Goal: Task Accomplishment & Management: Use online tool/utility

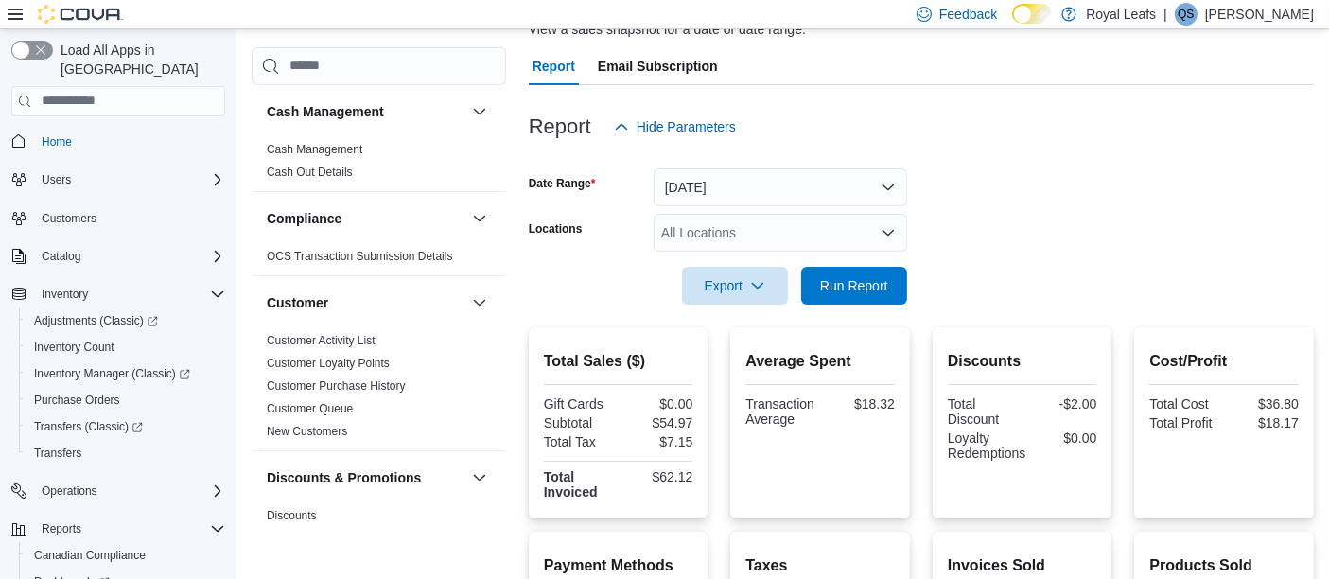
scroll to position [1038, 0]
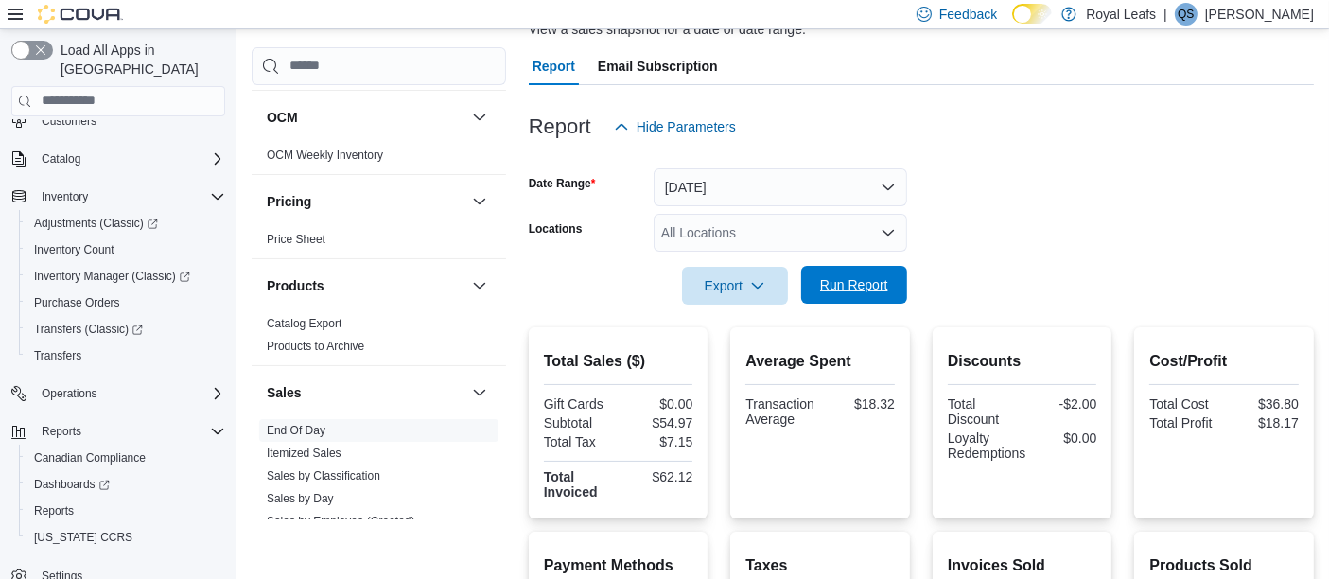
click at [872, 294] on span "Run Report" at bounding box center [854, 285] width 83 height 38
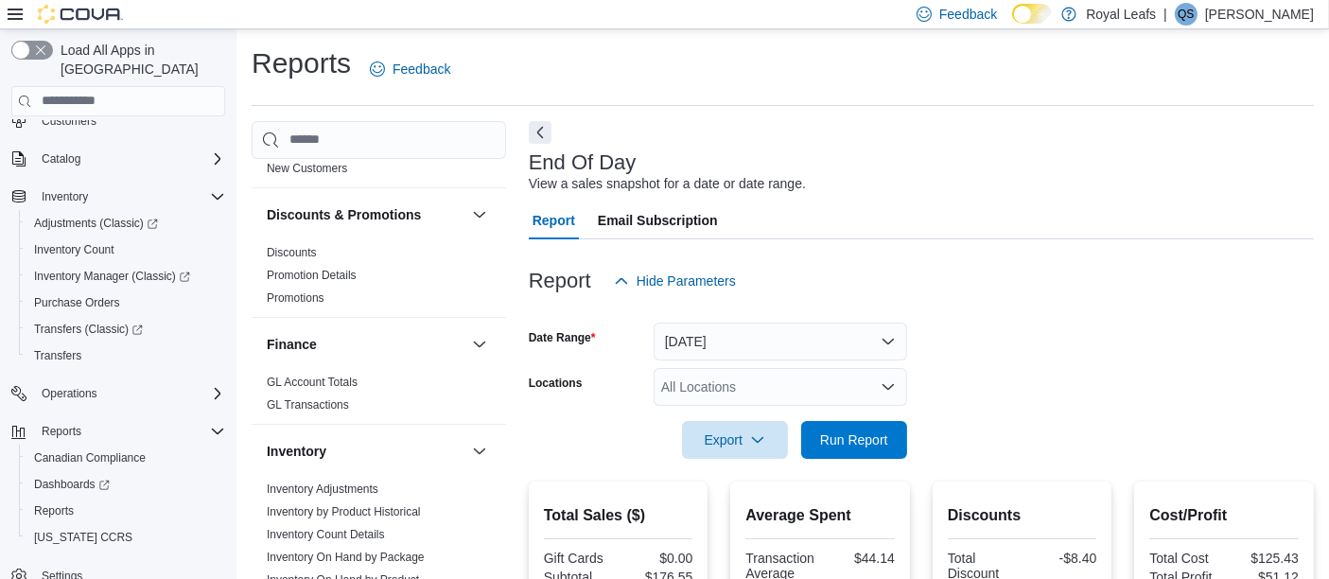
scroll to position [0, 0]
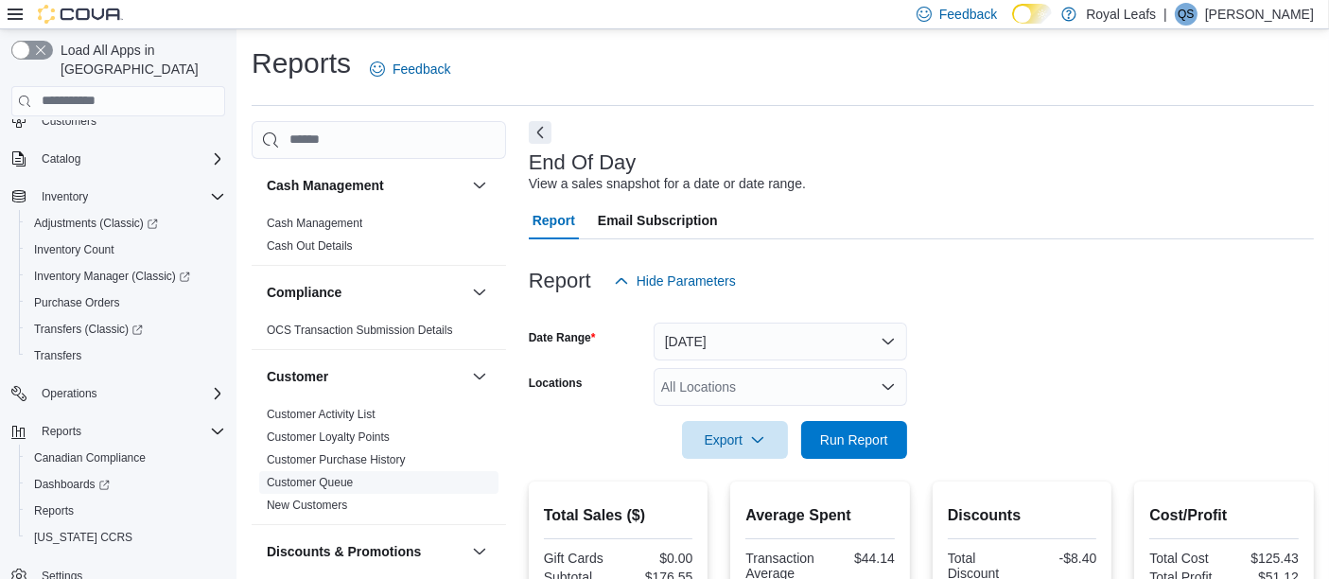
drag, startPoint x: 334, startPoint y: 223, endPoint x: 428, endPoint y: 484, distance: 277.4
click at [428, 484] on span "Customer Queue" at bounding box center [378, 482] width 239 height 23
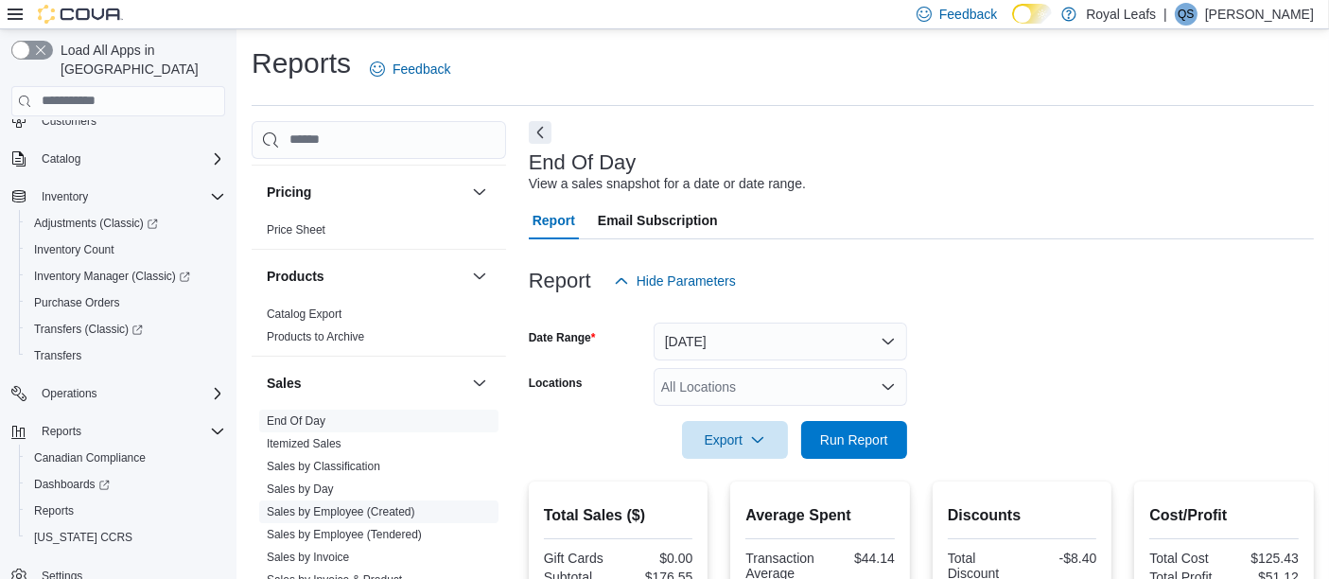
scroll to position [1386, 0]
